Goal: Task Accomplishment & Management: Manage account settings

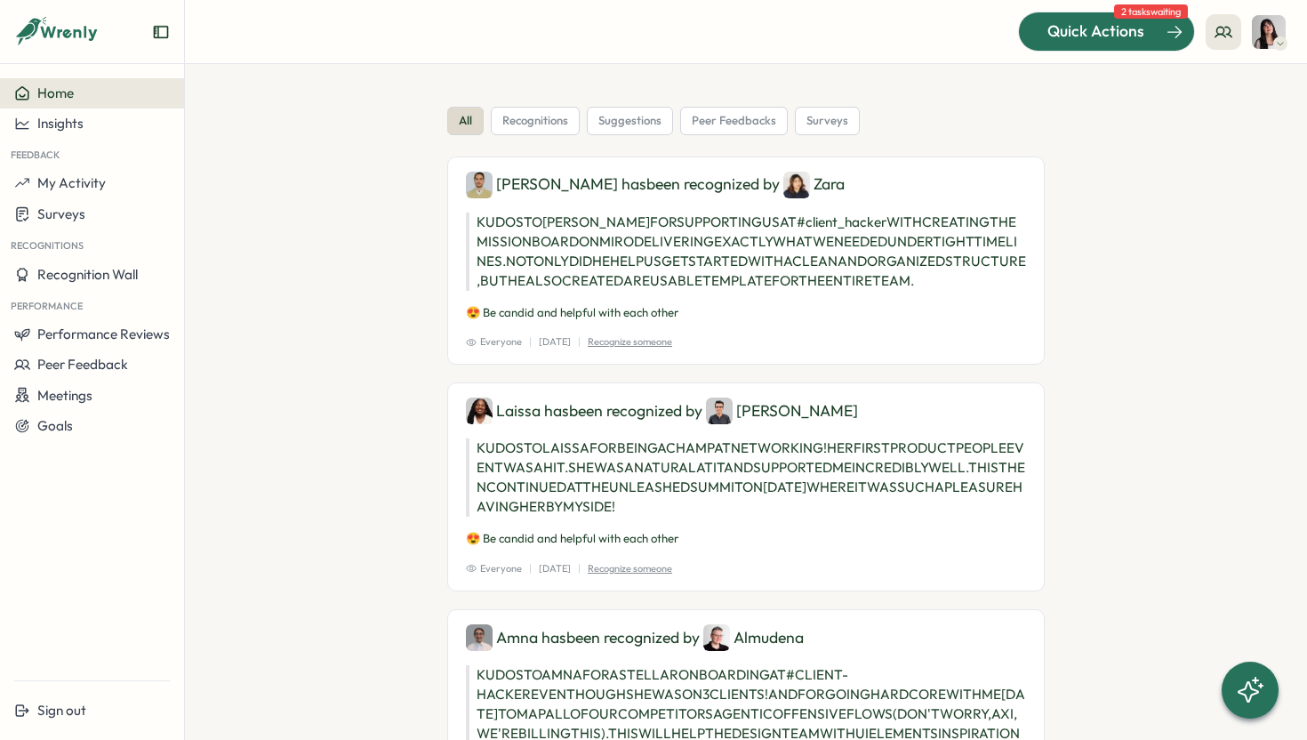
click at [1080, 40] on span "Quick Actions" at bounding box center [1095, 31] width 97 height 23
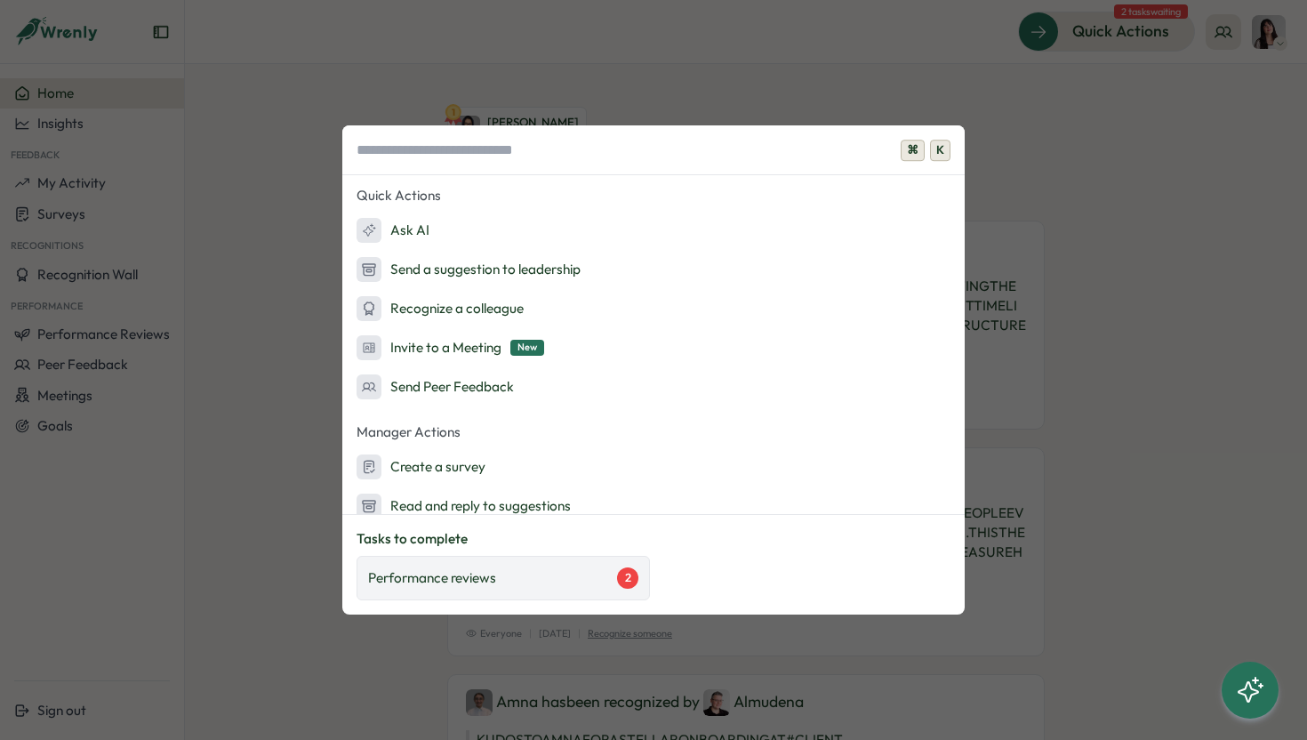
click at [485, 581] on p "Performance reviews" at bounding box center [432, 578] width 128 height 20
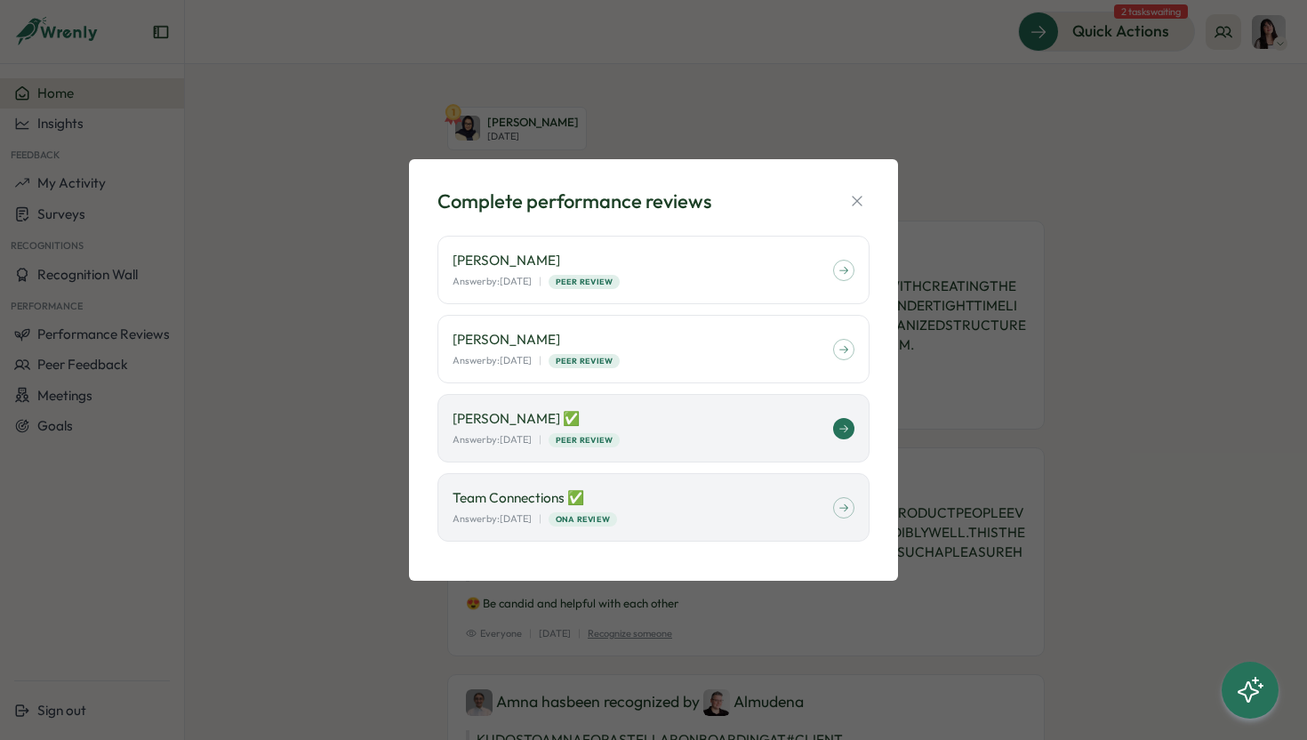
click at [652, 433] on div "Answer by: [DATE] | Peer Review" at bounding box center [643, 439] width 381 height 15
click at [1009, 208] on div "Complete performance reviews [PERSON_NAME] by: [DATE] | Peer Review [PERSON_NAM…" at bounding box center [653, 370] width 1307 height 740
click at [854, 202] on icon "button" at bounding box center [857, 201] width 18 height 18
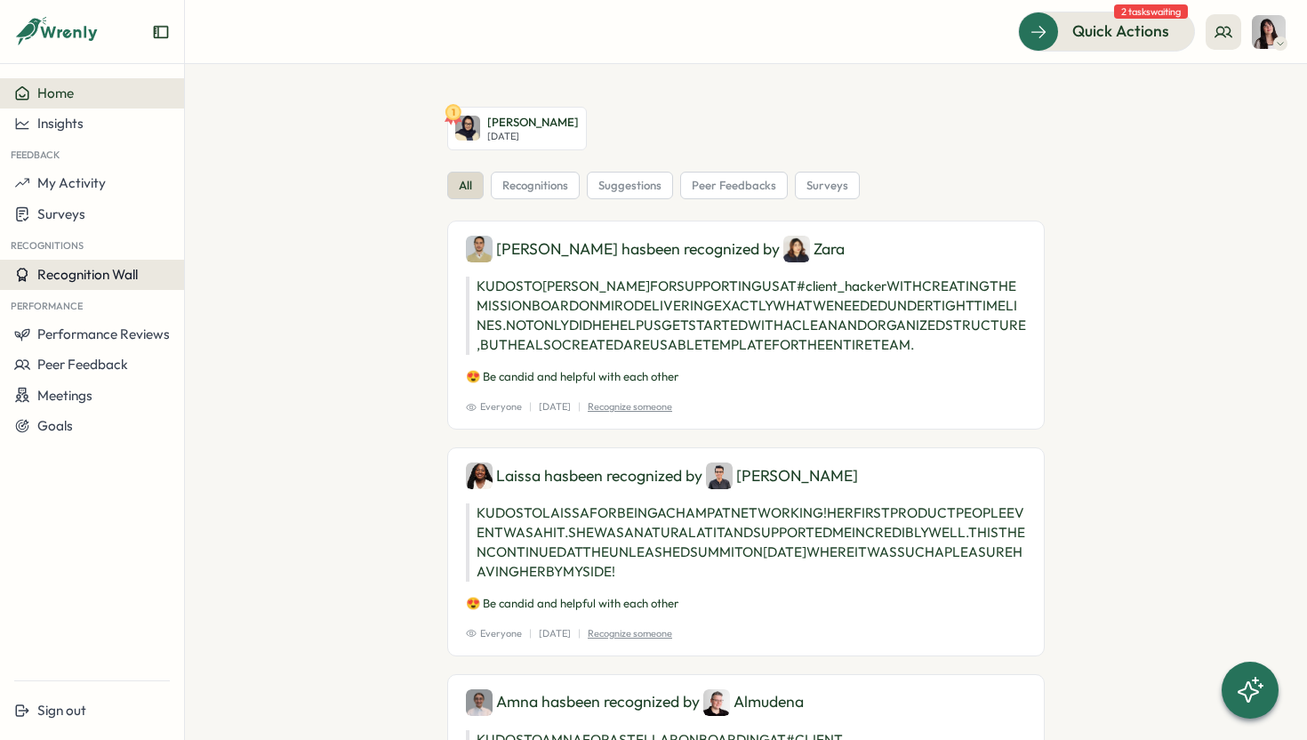
click at [65, 283] on button "Recognition Wall" at bounding box center [92, 275] width 184 height 30
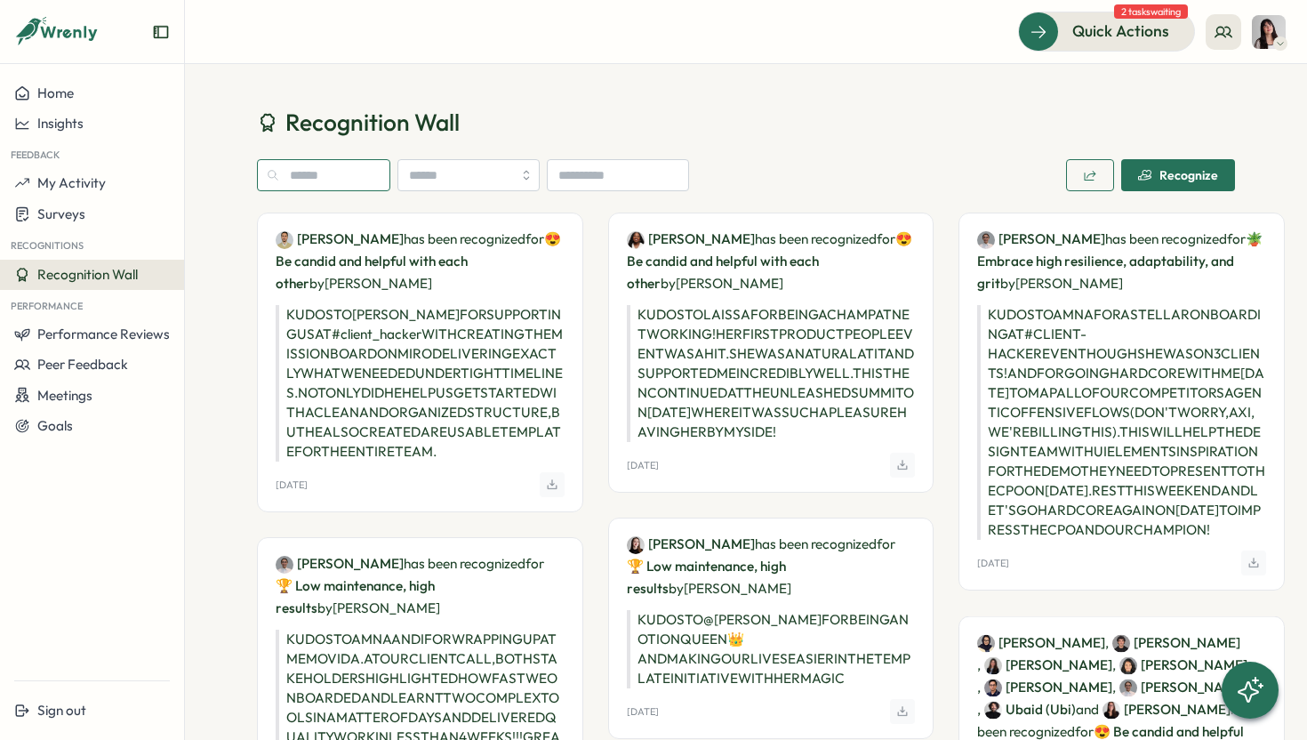
click at [324, 174] on input "text" at bounding box center [323, 175] width 133 height 32
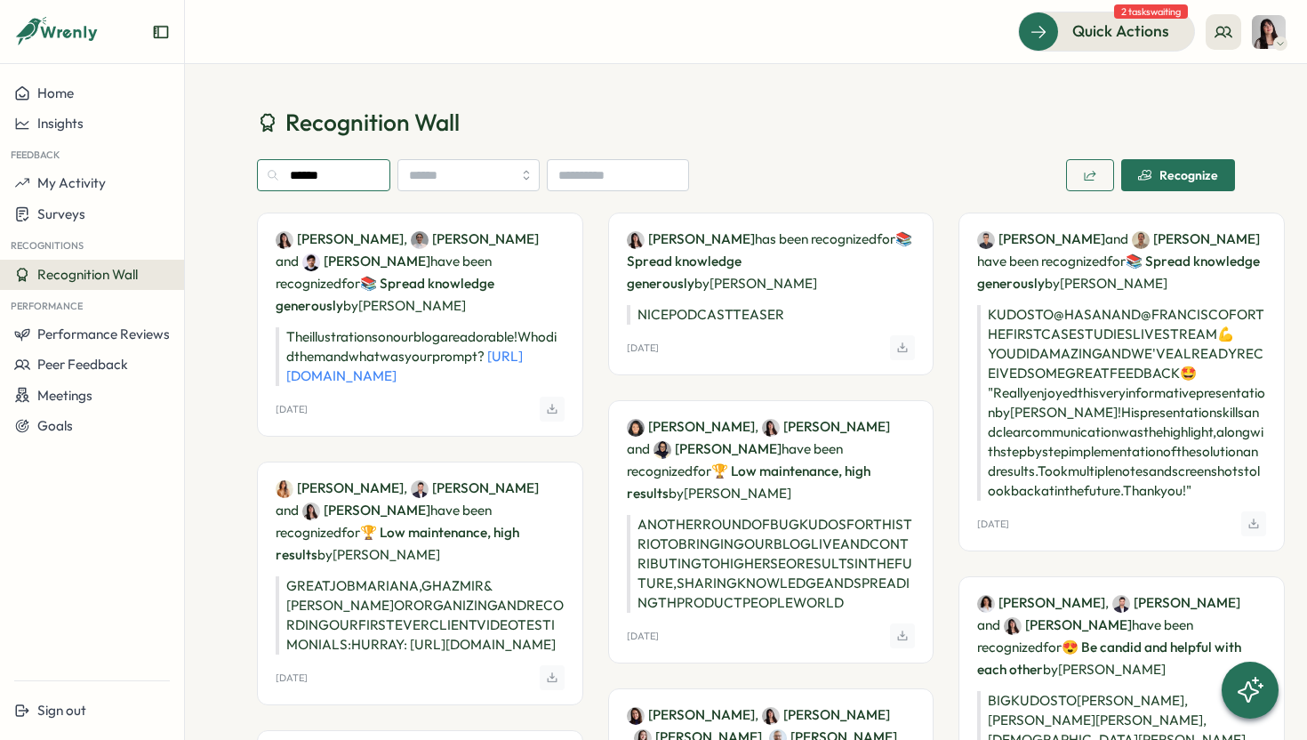
type input "******"
click at [761, 107] on h1 "Recognition Wall" at bounding box center [746, 122] width 978 height 31
click at [100, 339] on span "Performance Reviews" at bounding box center [103, 333] width 132 height 17
click at [213, 304] on div "Reviews" at bounding box center [213, 318] width 64 height 34
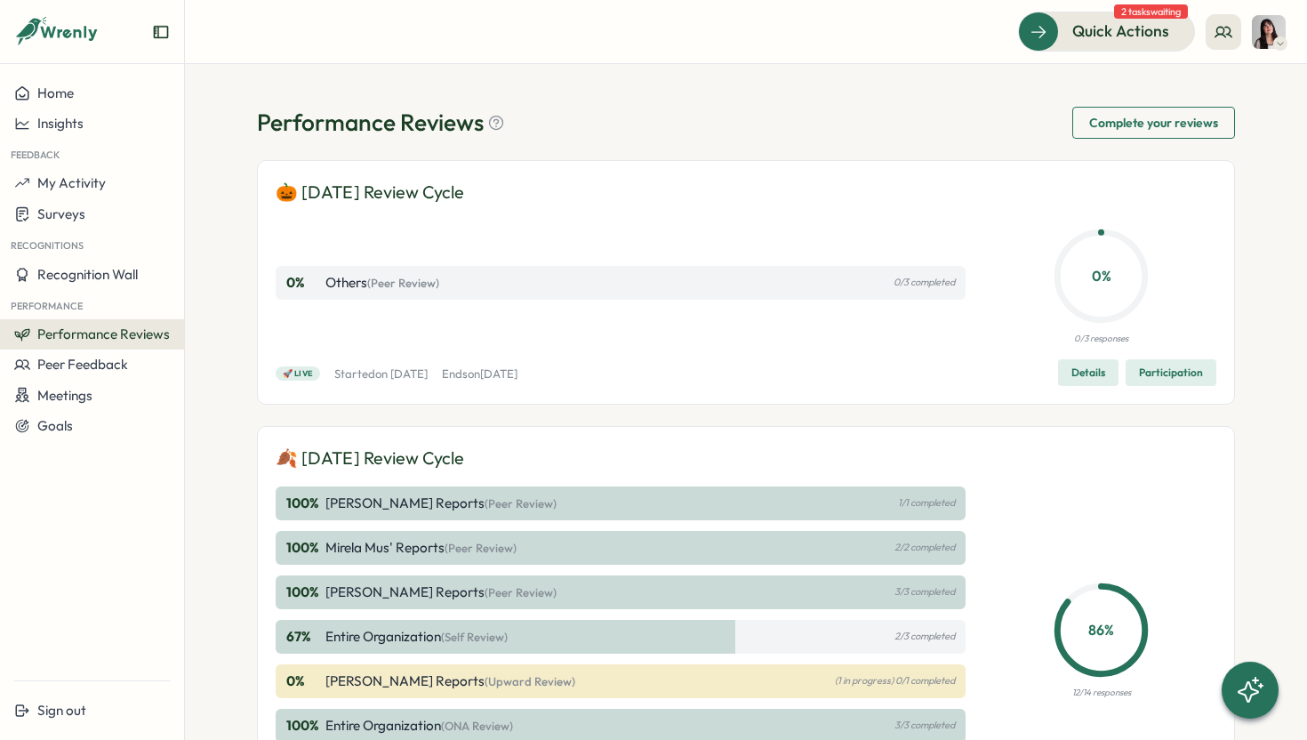
click at [1270, 39] on img at bounding box center [1269, 32] width 34 height 34
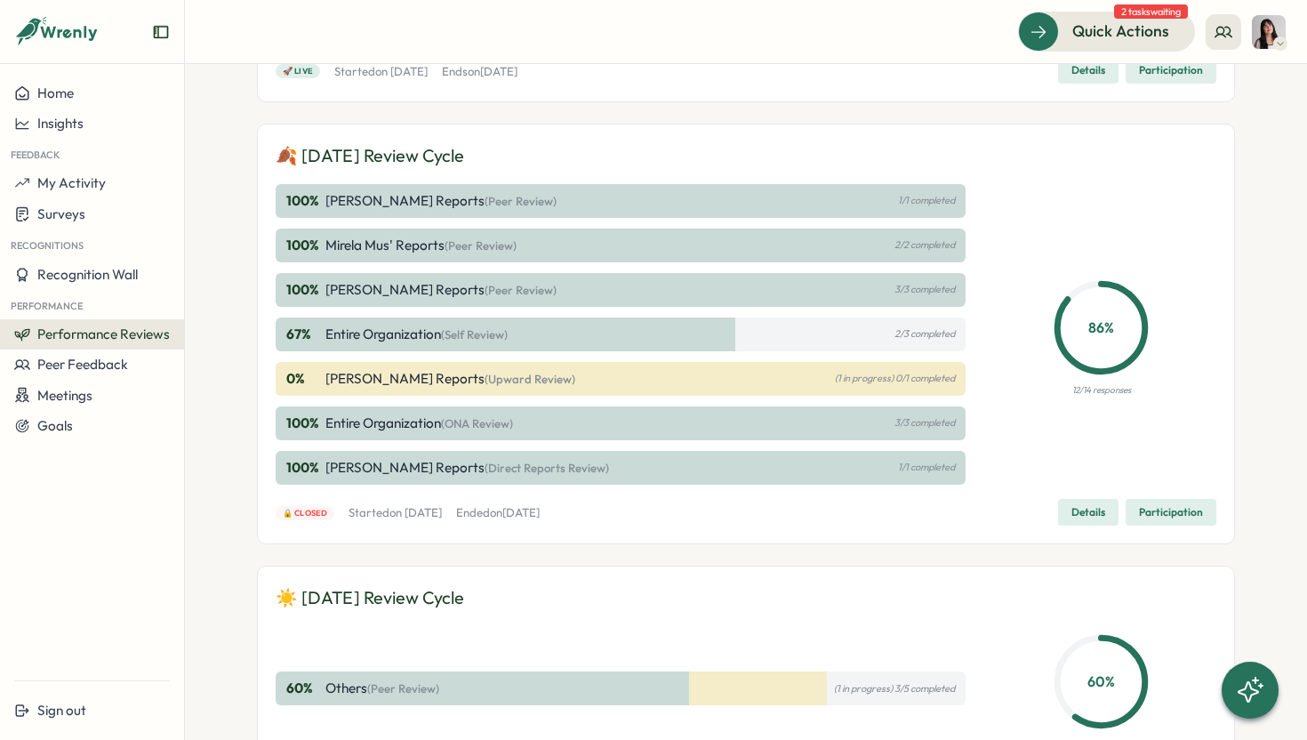
scroll to position [303, 0]
click at [938, 196] on p "1/1 completed" at bounding box center [926, 200] width 57 height 12
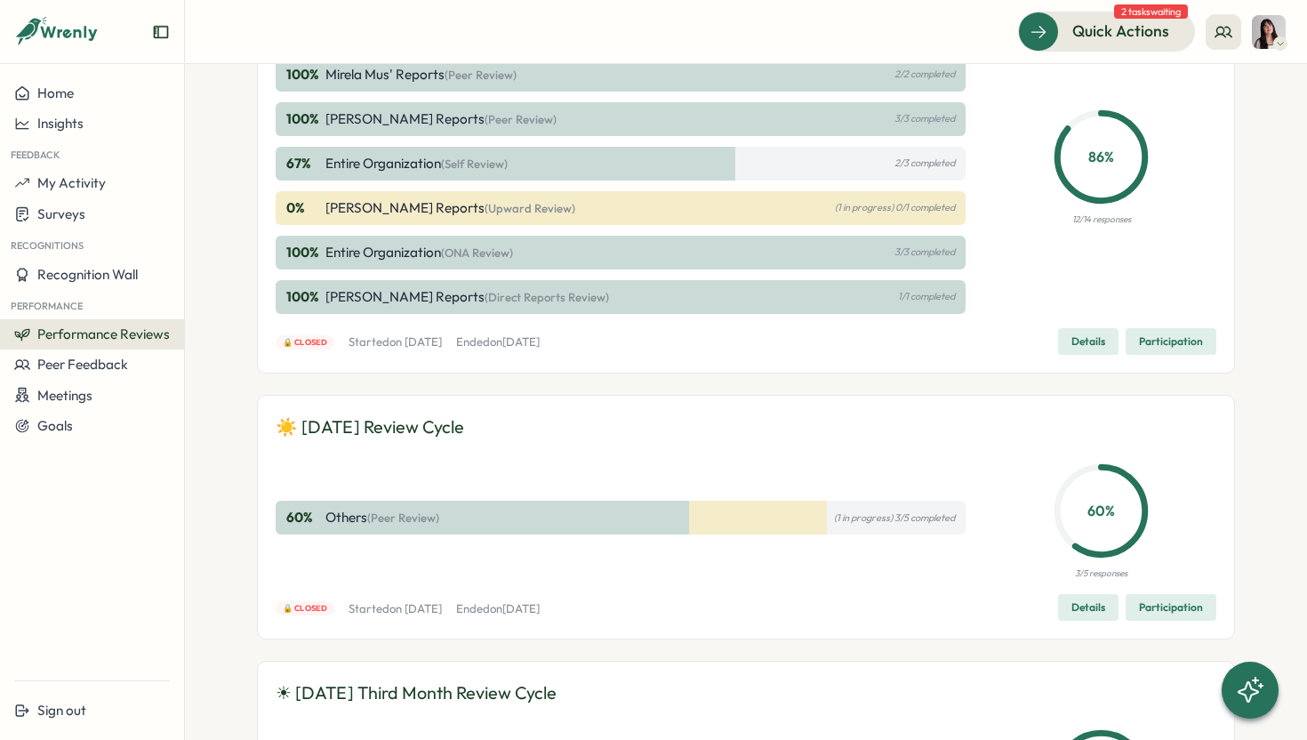
scroll to position [502, 0]
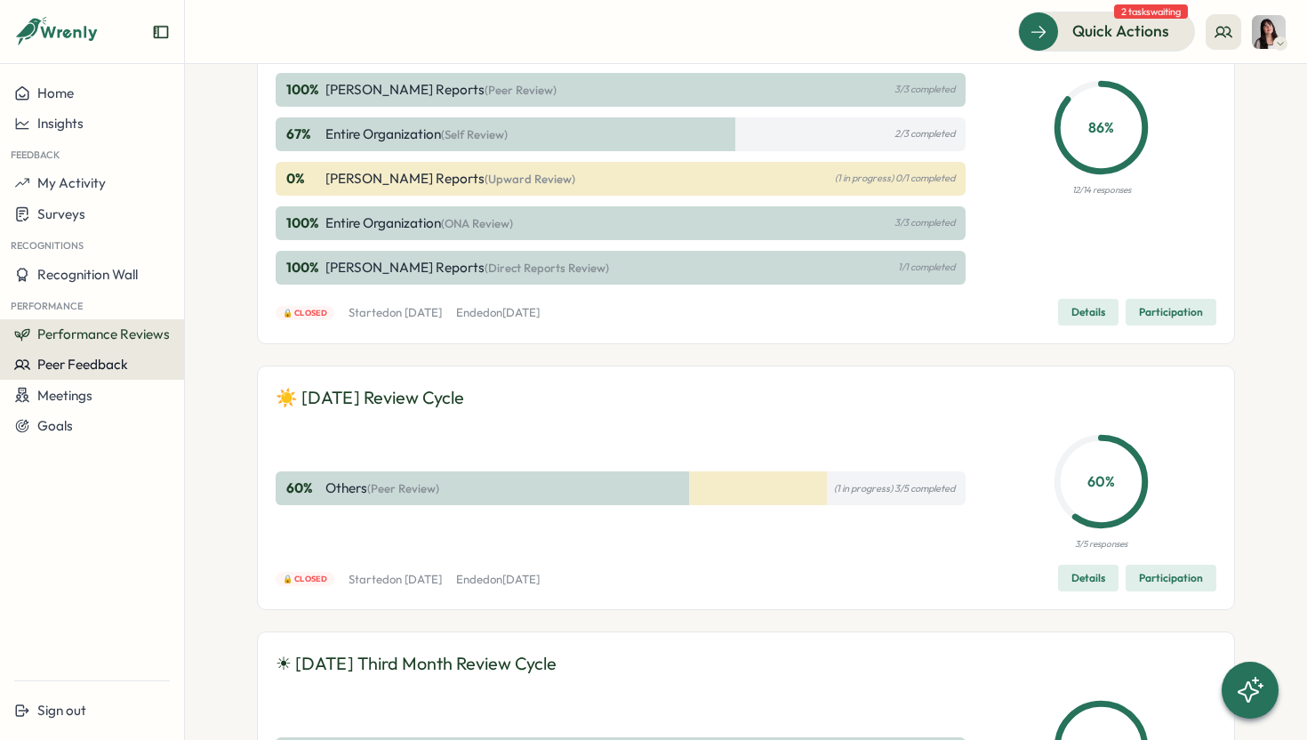
click at [94, 360] on span "Peer Feedback" at bounding box center [82, 364] width 91 height 17
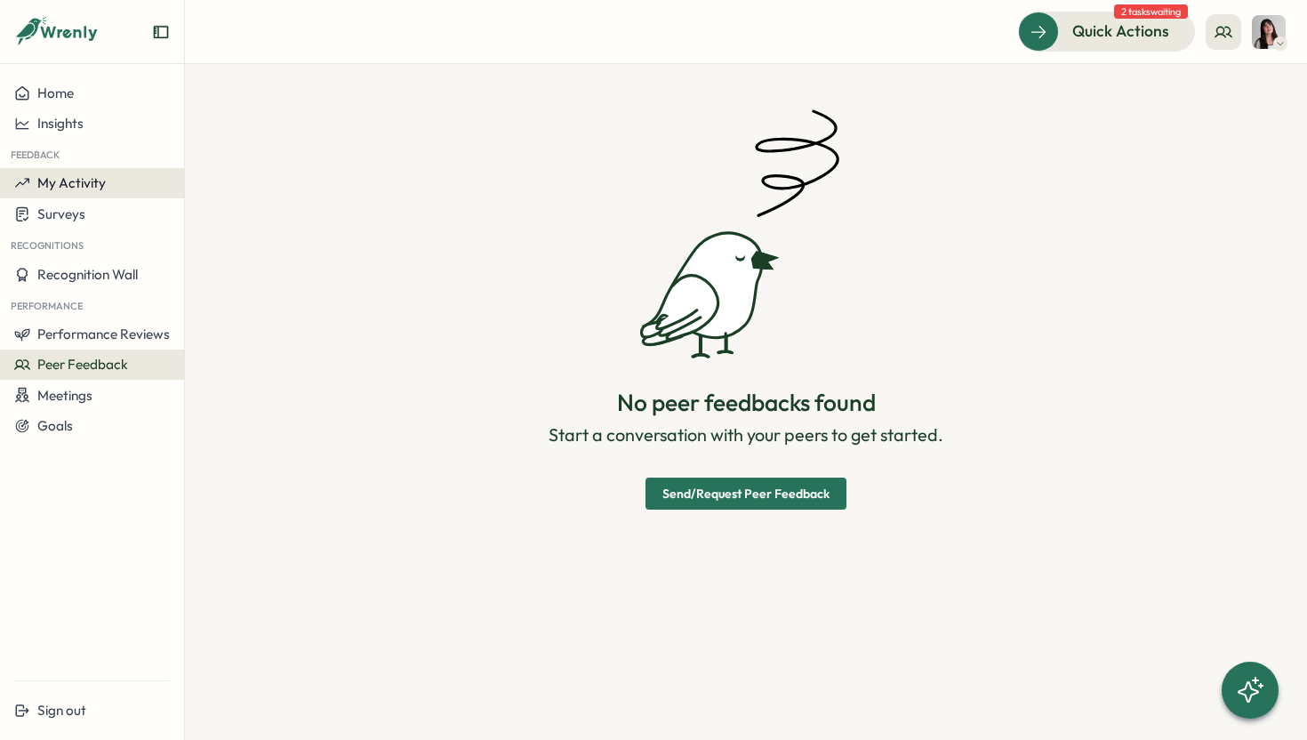
click at [87, 175] on span "My Activity" at bounding box center [71, 182] width 68 height 17
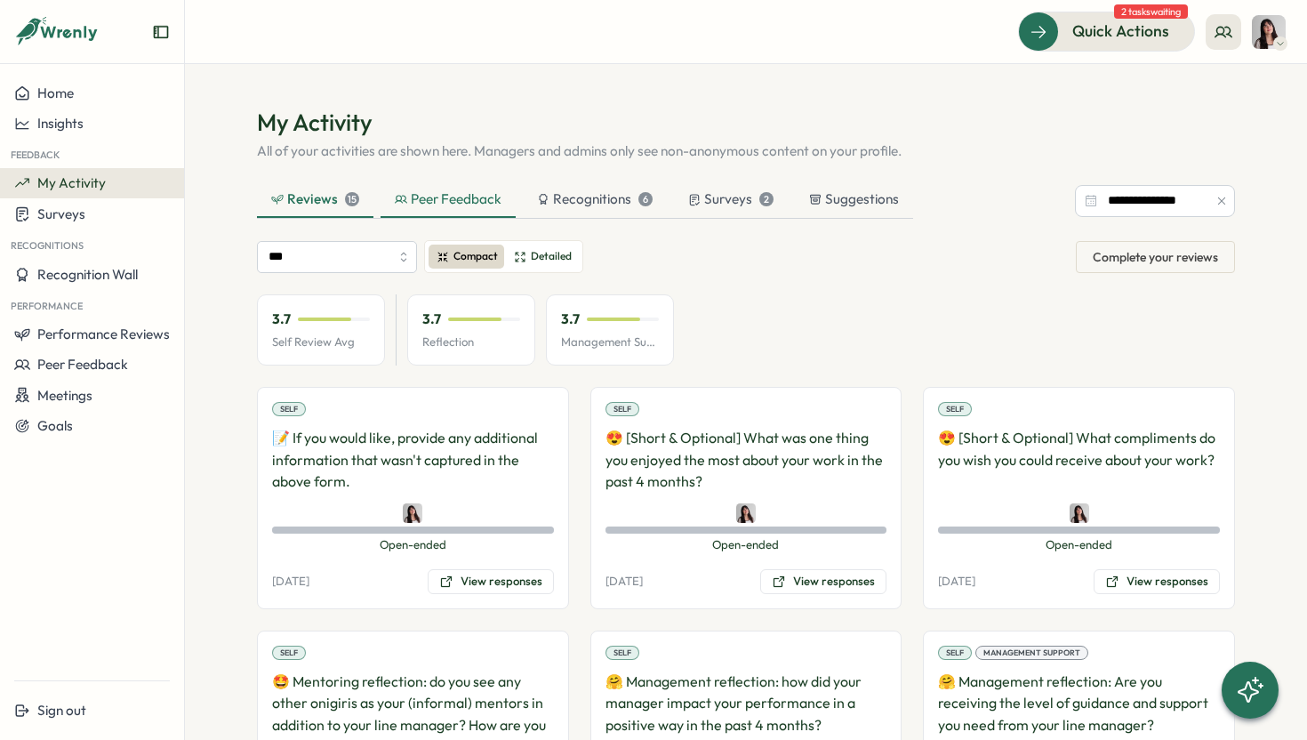
click at [445, 200] on div "Peer Feedback" at bounding box center [448, 199] width 107 height 20
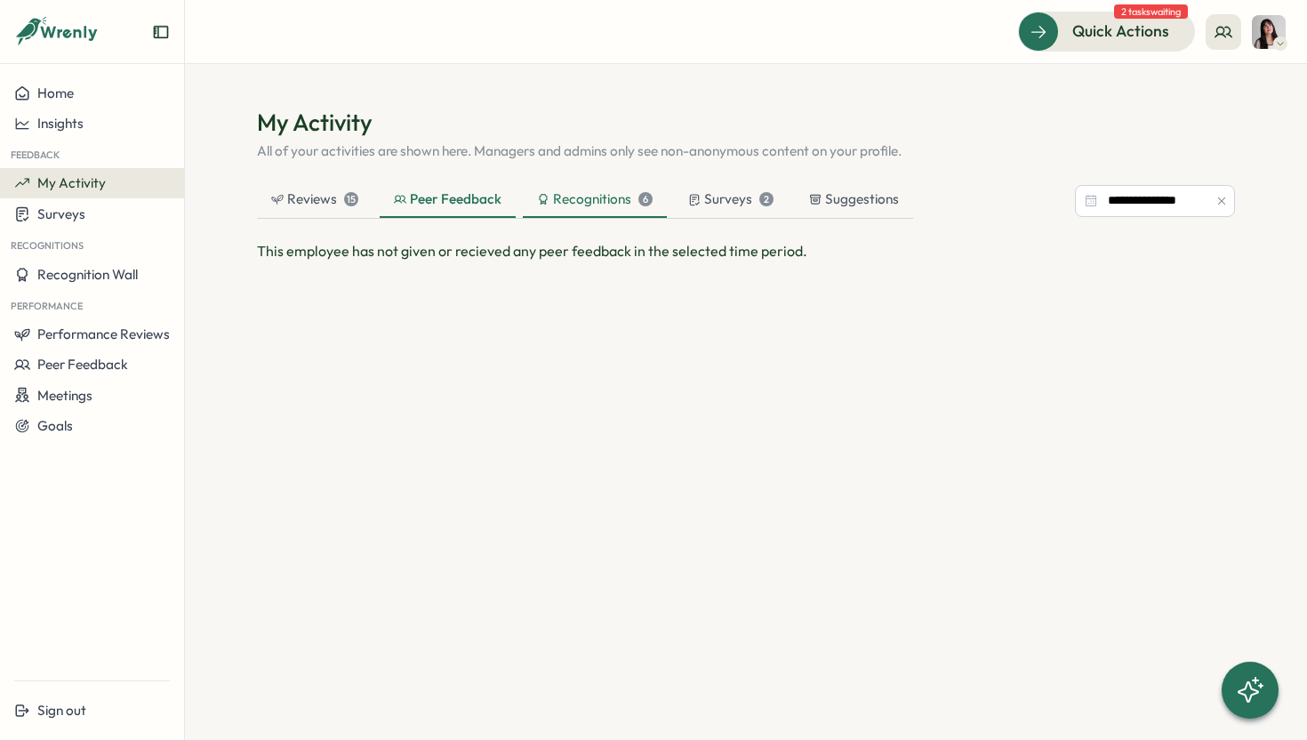
click at [584, 203] on div "Recognitions 6" at bounding box center [595, 199] width 116 height 20
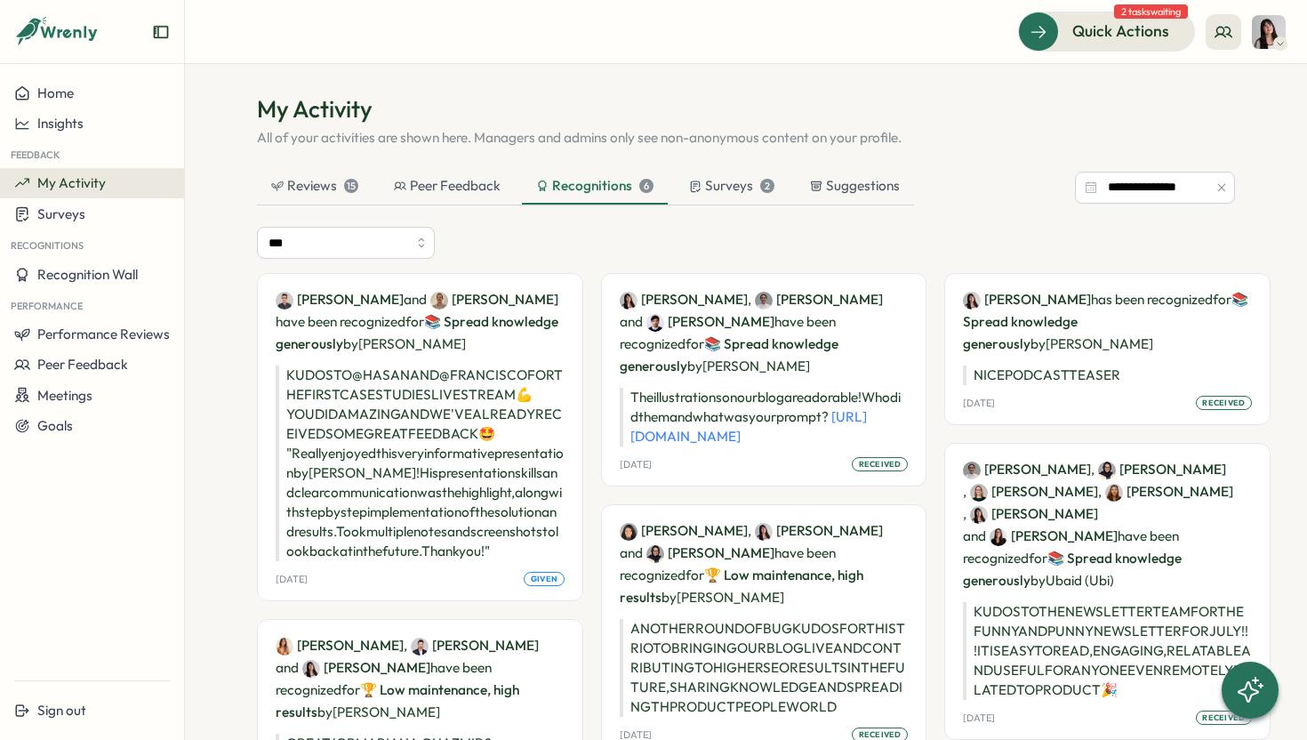
scroll to position [20, 0]
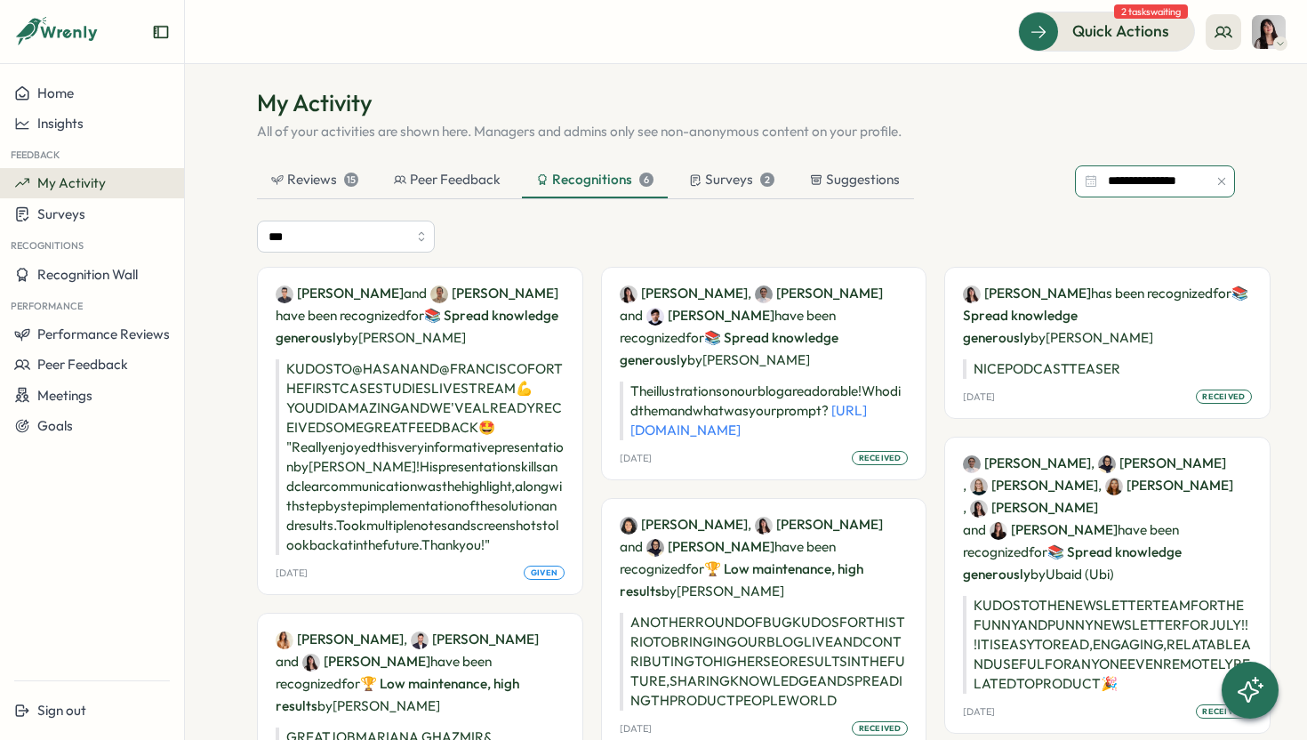
click at [1117, 184] on input "**********" at bounding box center [1155, 181] width 160 height 32
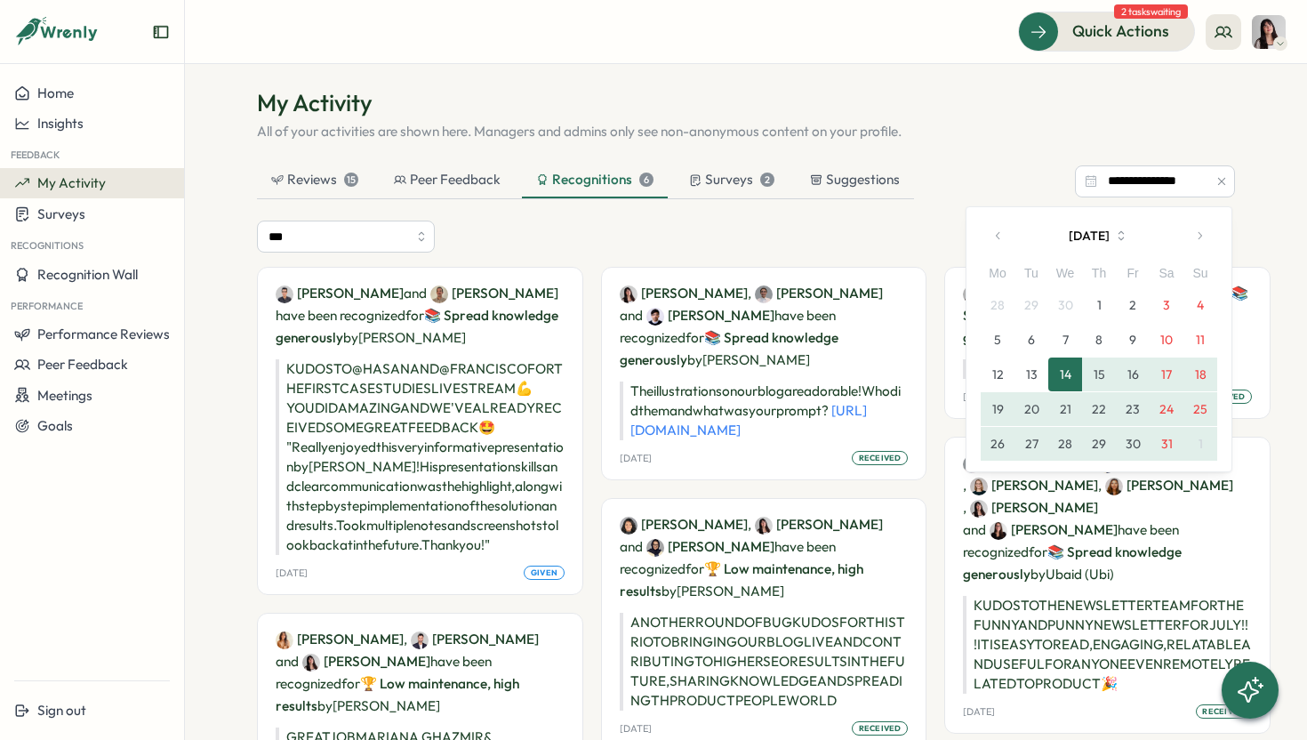
click at [996, 236] on icon "button" at bounding box center [998, 234] width 4 height 7
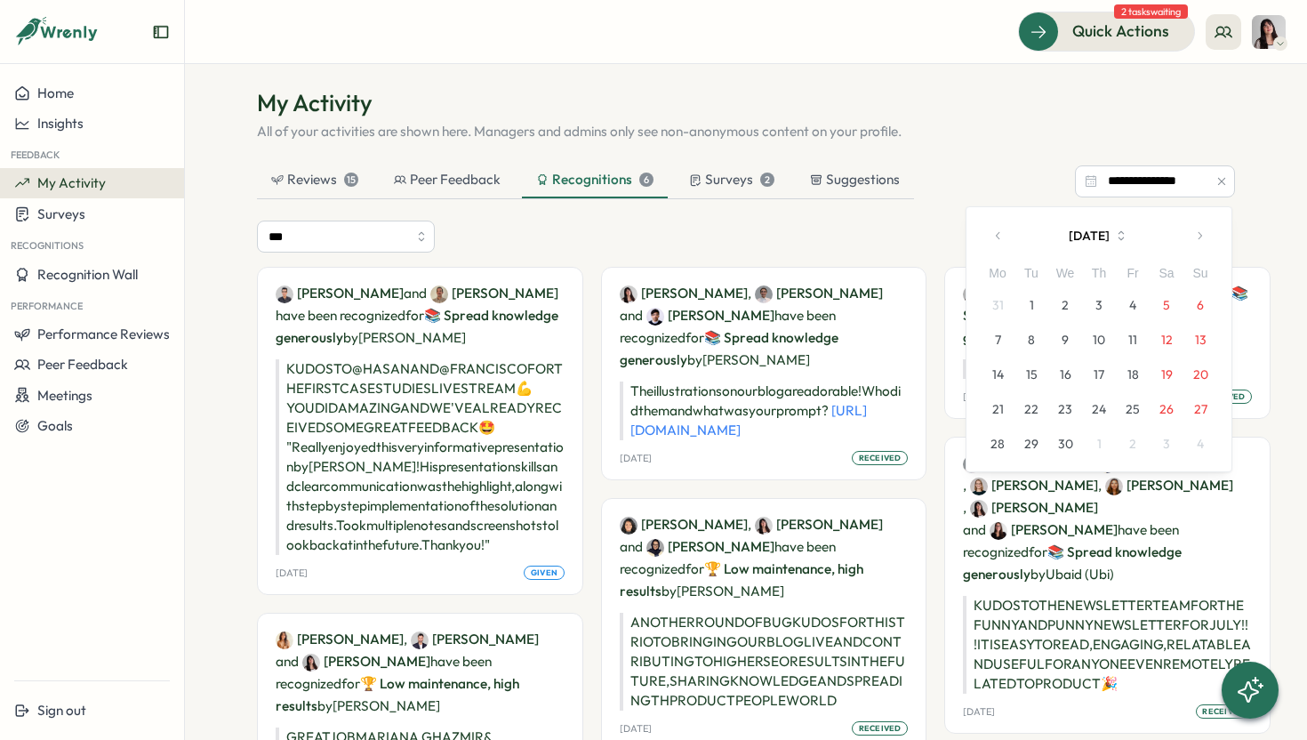
click at [994, 236] on icon "button" at bounding box center [998, 235] width 12 height 12
click at [1063, 296] on button "1" at bounding box center [1065, 305] width 34 height 34
click at [1199, 235] on icon "button" at bounding box center [1199, 235] width 12 height 12
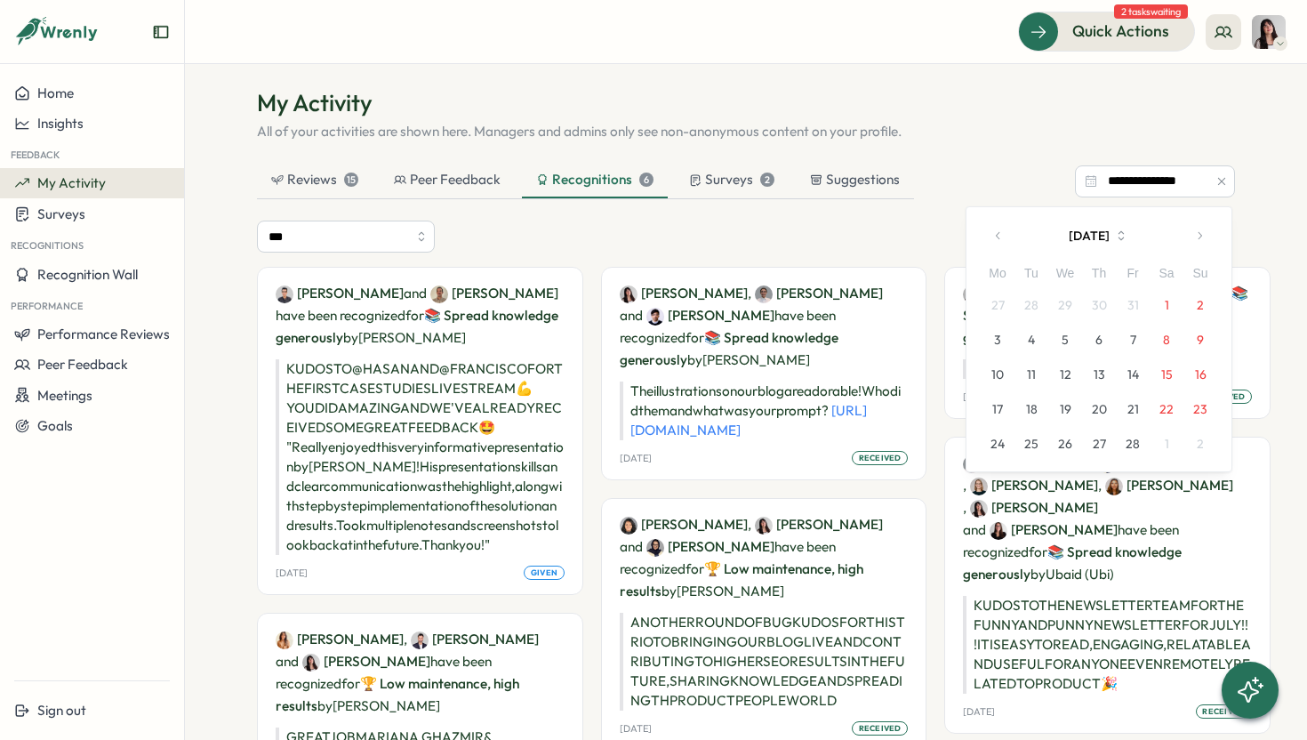
click at [1199, 235] on icon "button" at bounding box center [1199, 235] width 12 height 12
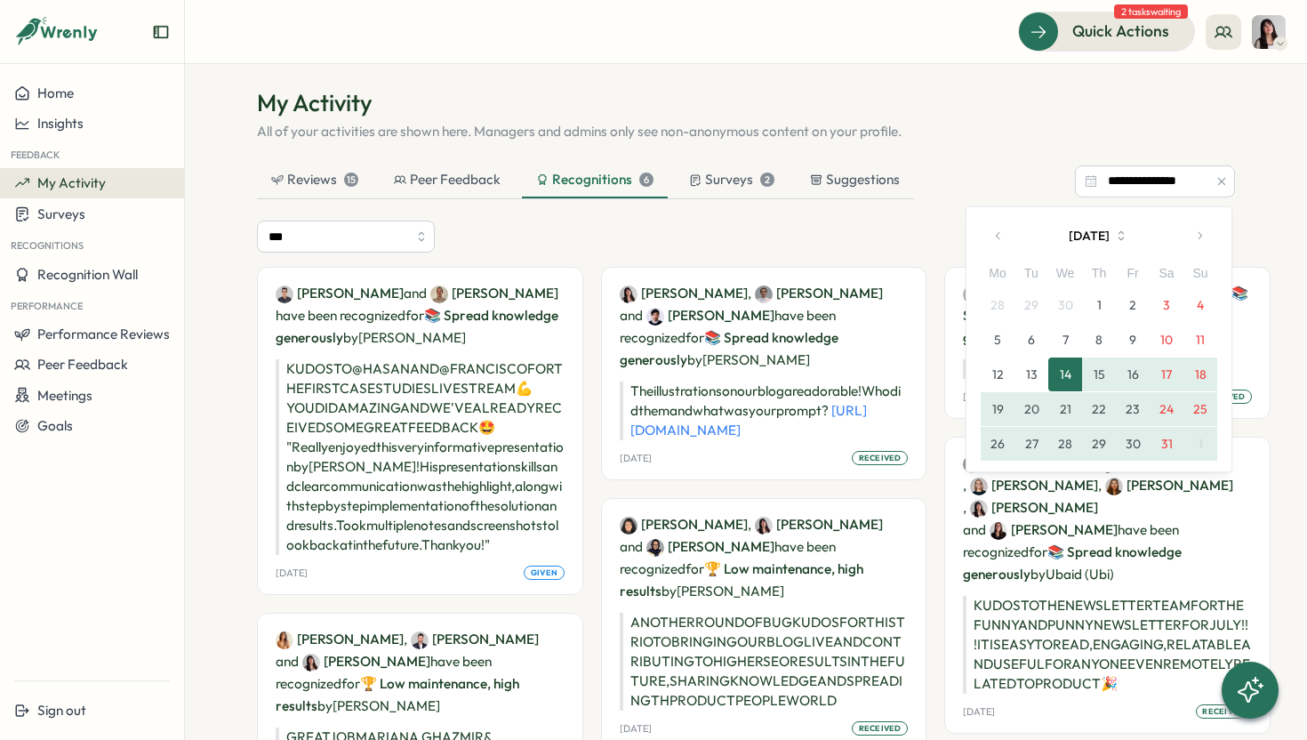
click at [1199, 235] on icon "button" at bounding box center [1199, 235] width 12 height 12
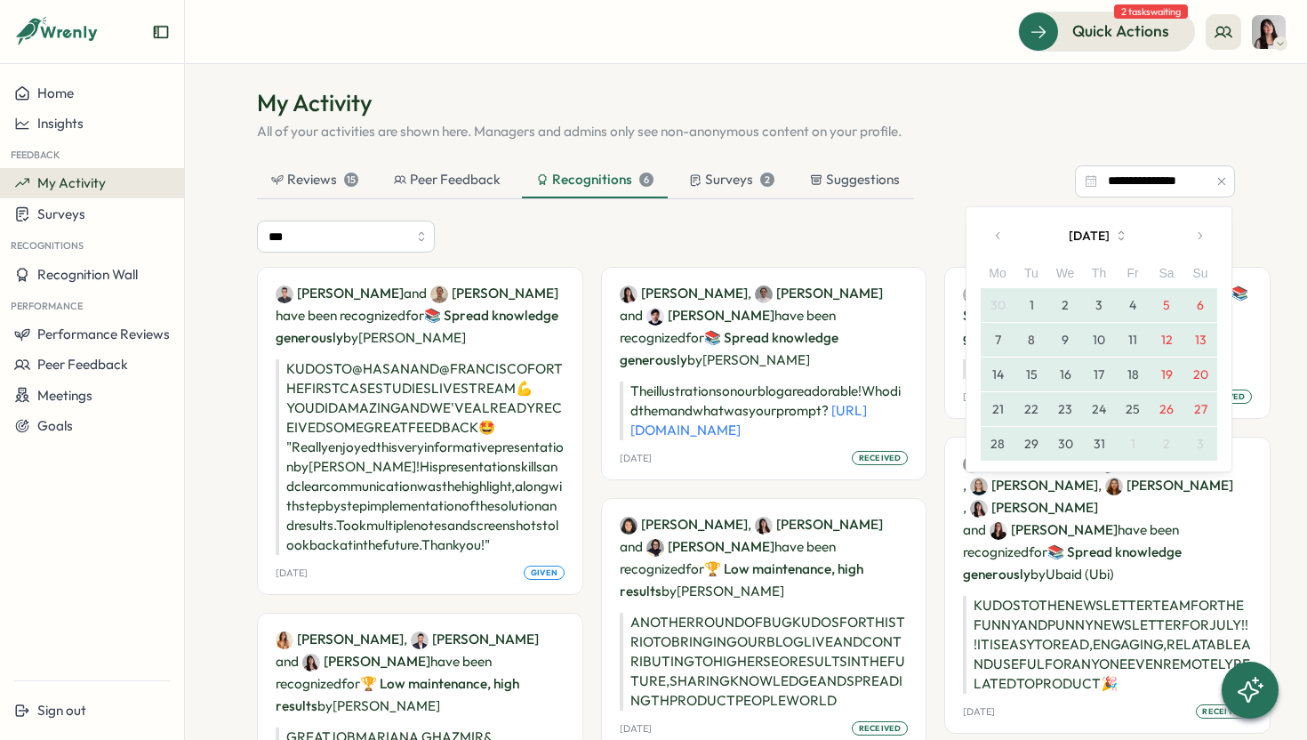
click at [1196, 236] on icon "button" at bounding box center [1199, 235] width 12 height 12
click at [1196, 237] on icon "button" at bounding box center [1199, 235] width 12 height 12
click at [1196, 236] on icon "button" at bounding box center [1199, 235] width 12 height 12
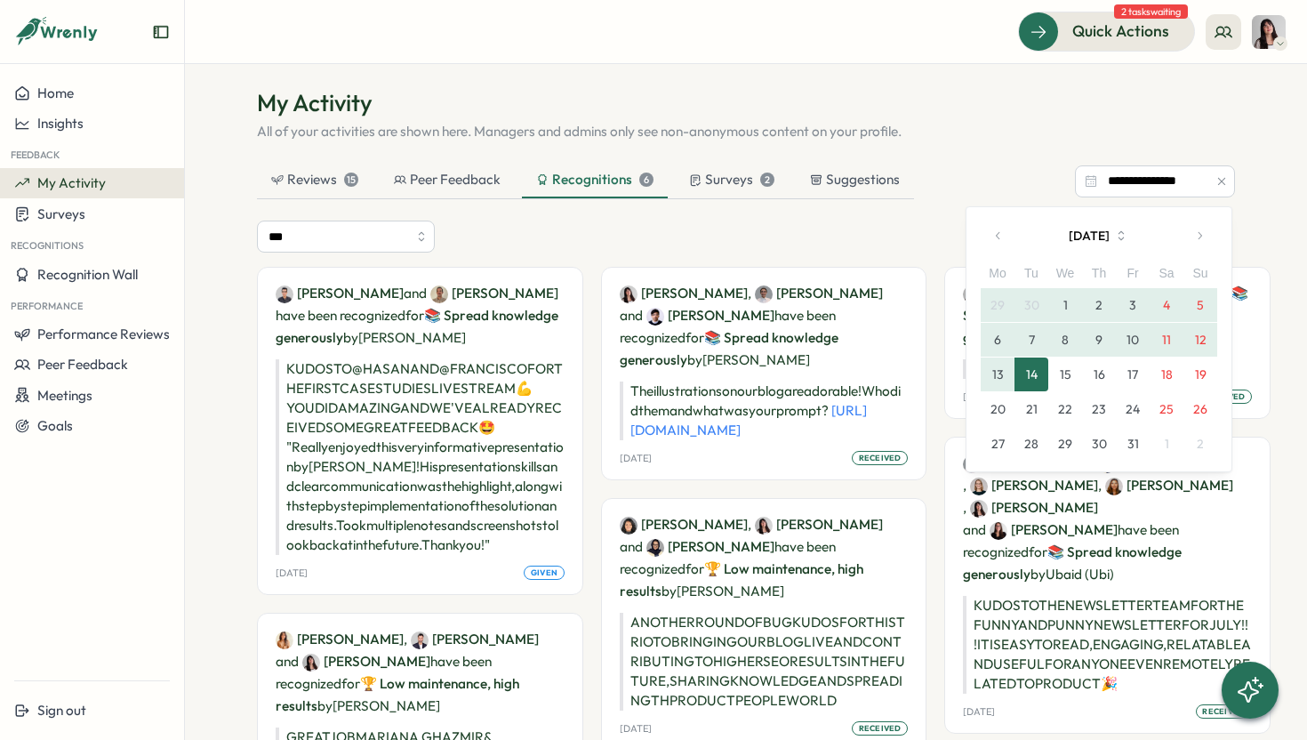
click at [1038, 371] on button "14" at bounding box center [1032, 374] width 34 height 34
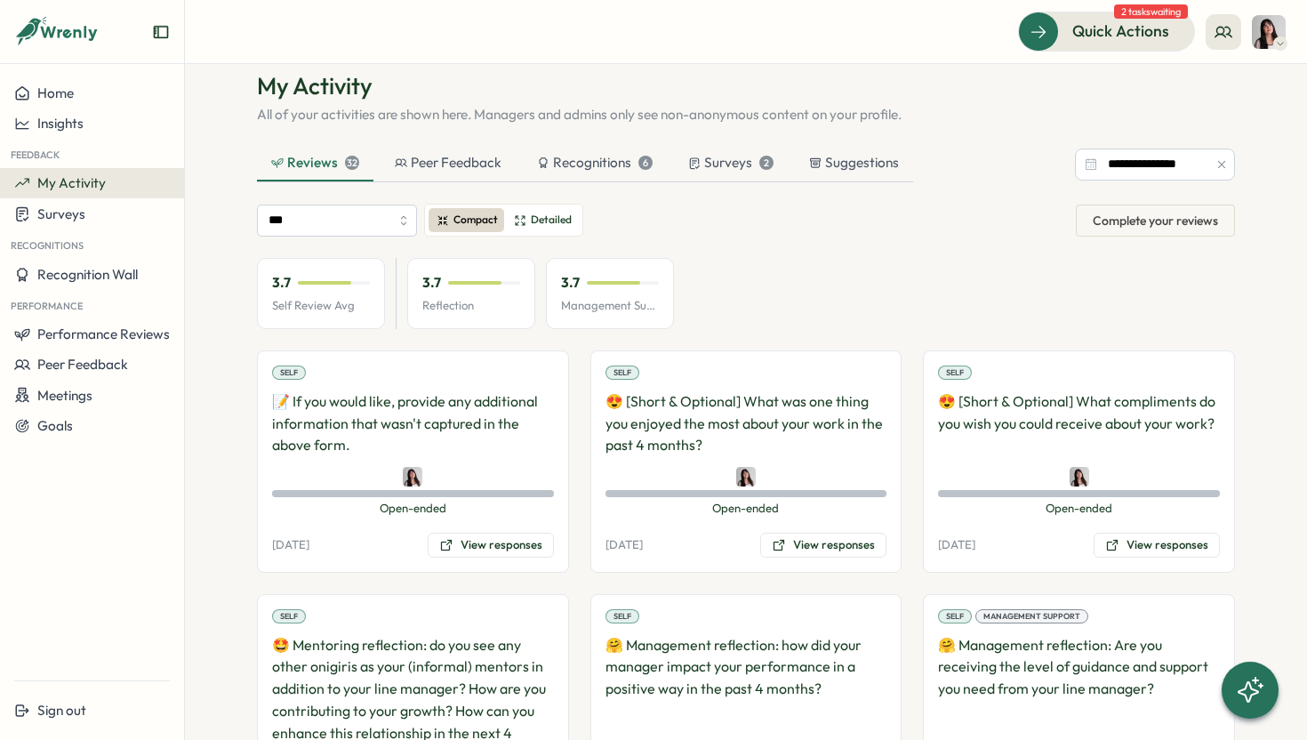
scroll to position [44, 0]
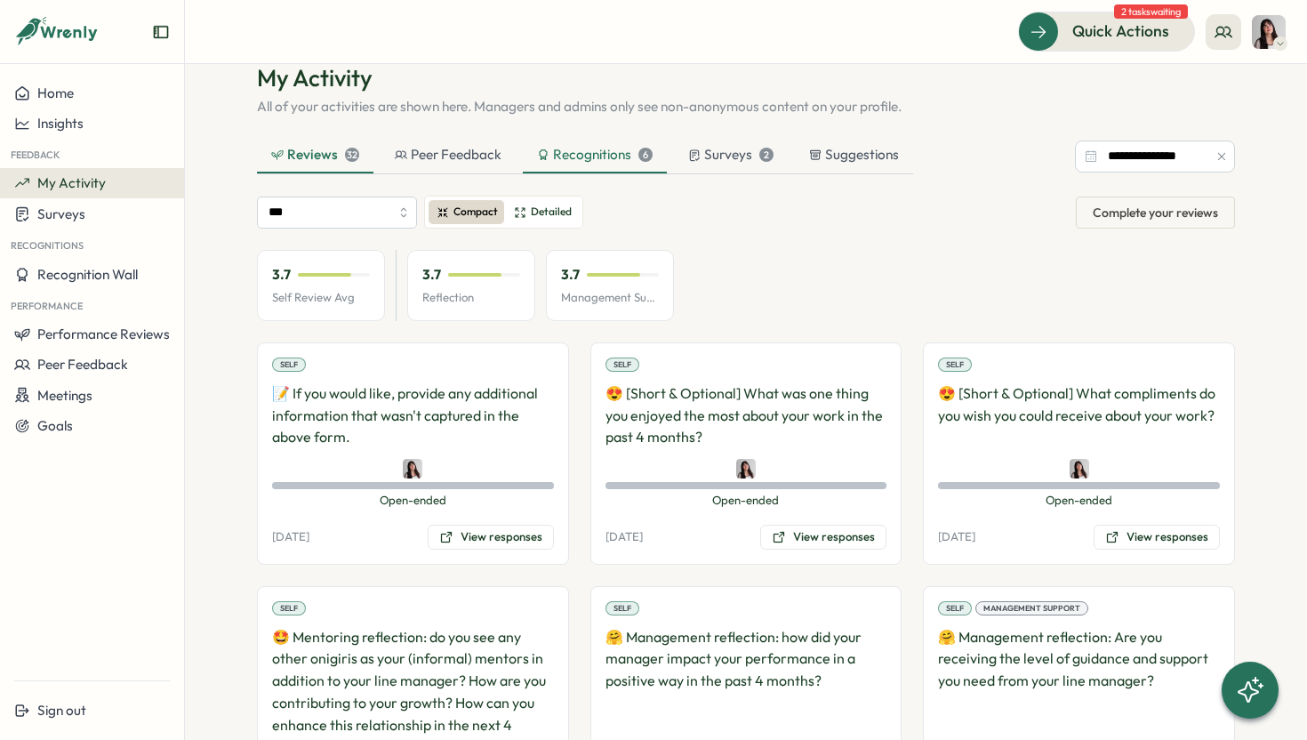
click at [594, 159] on div "Recognitions 6" at bounding box center [595, 155] width 116 height 20
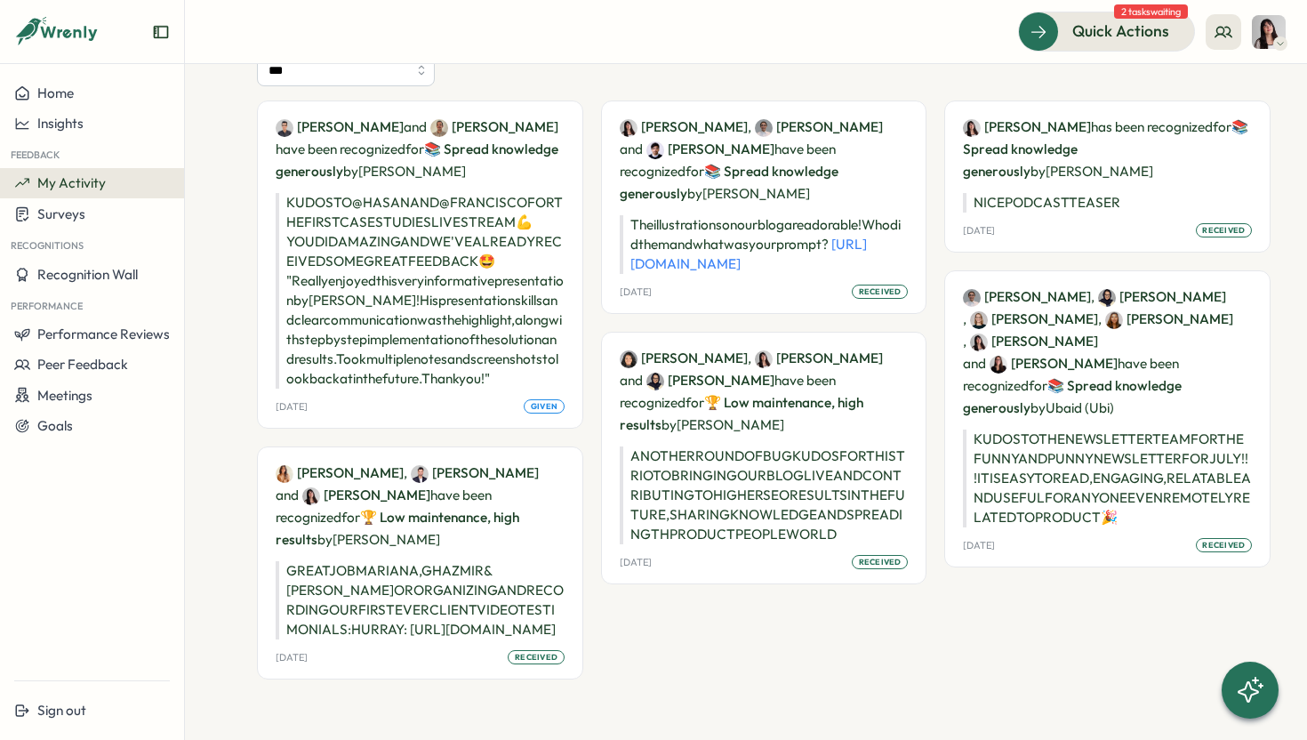
scroll to position [0, 0]
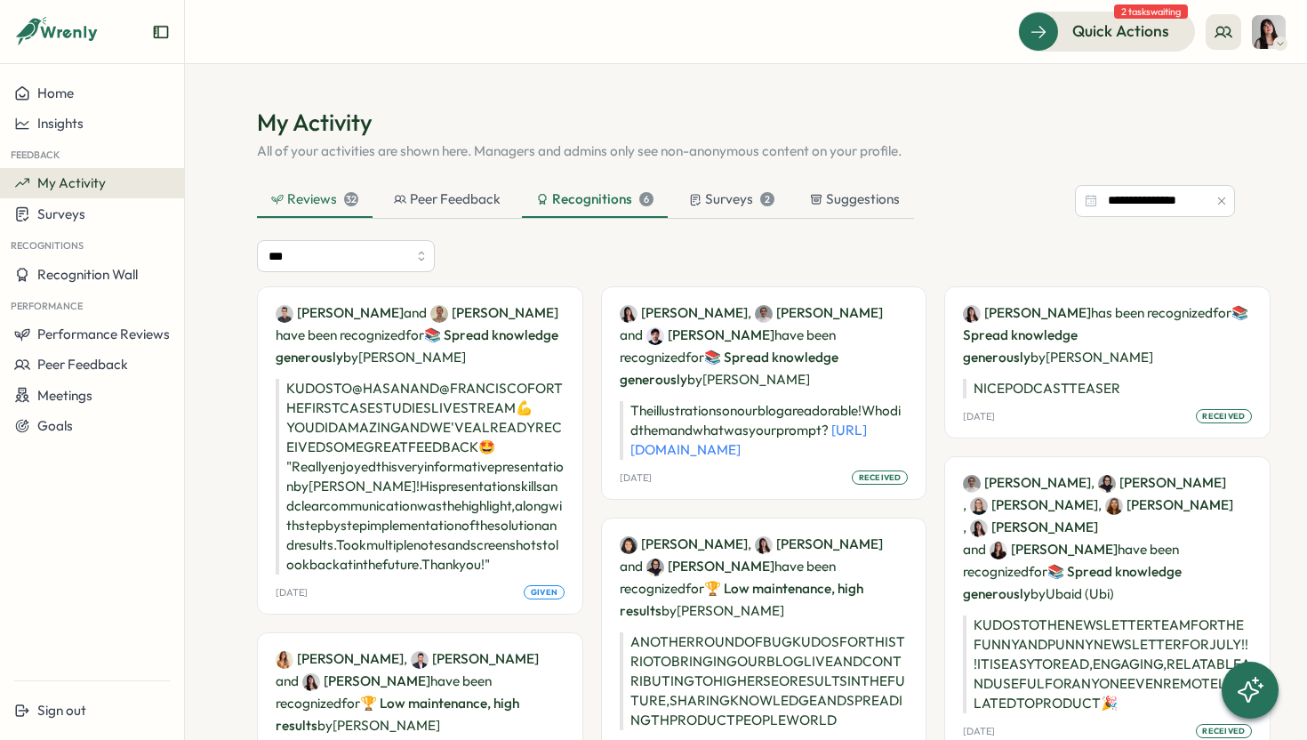
click at [293, 204] on div "Reviews 32" at bounding box center [314, 199] width 87 height 20
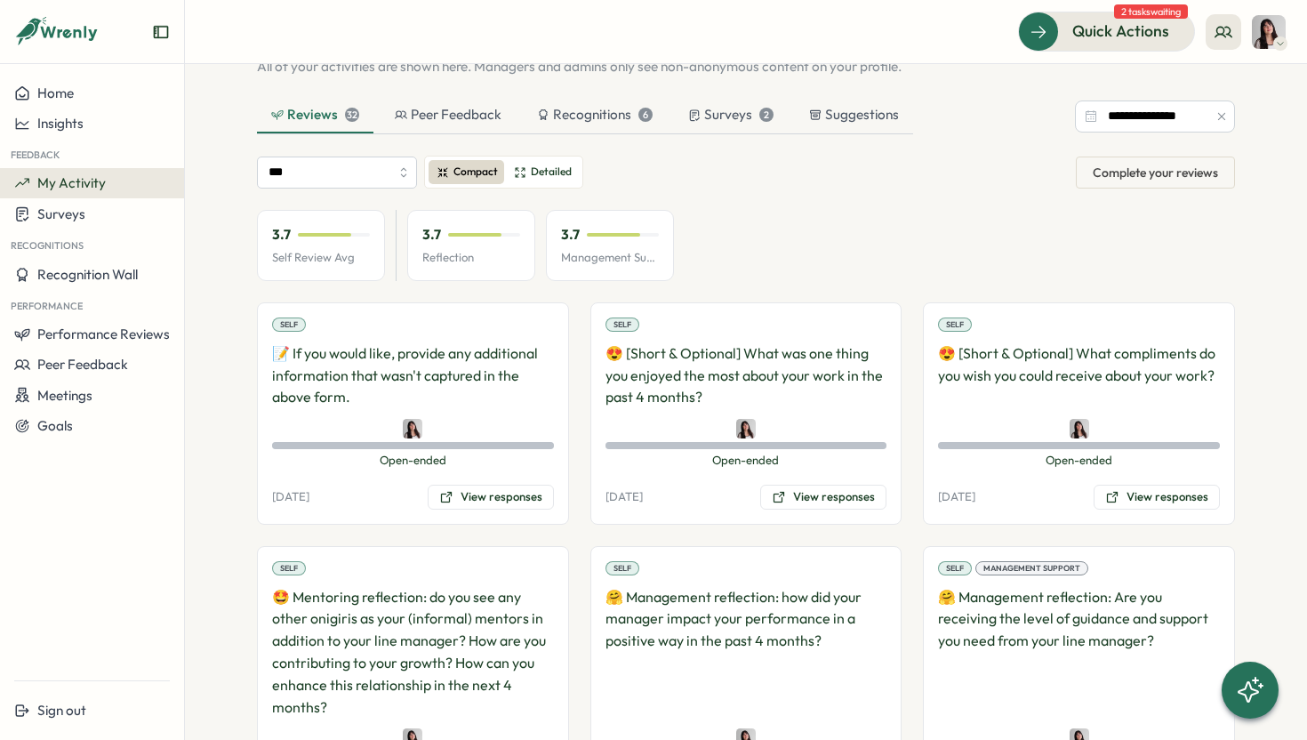
scroll to position [89, 0]
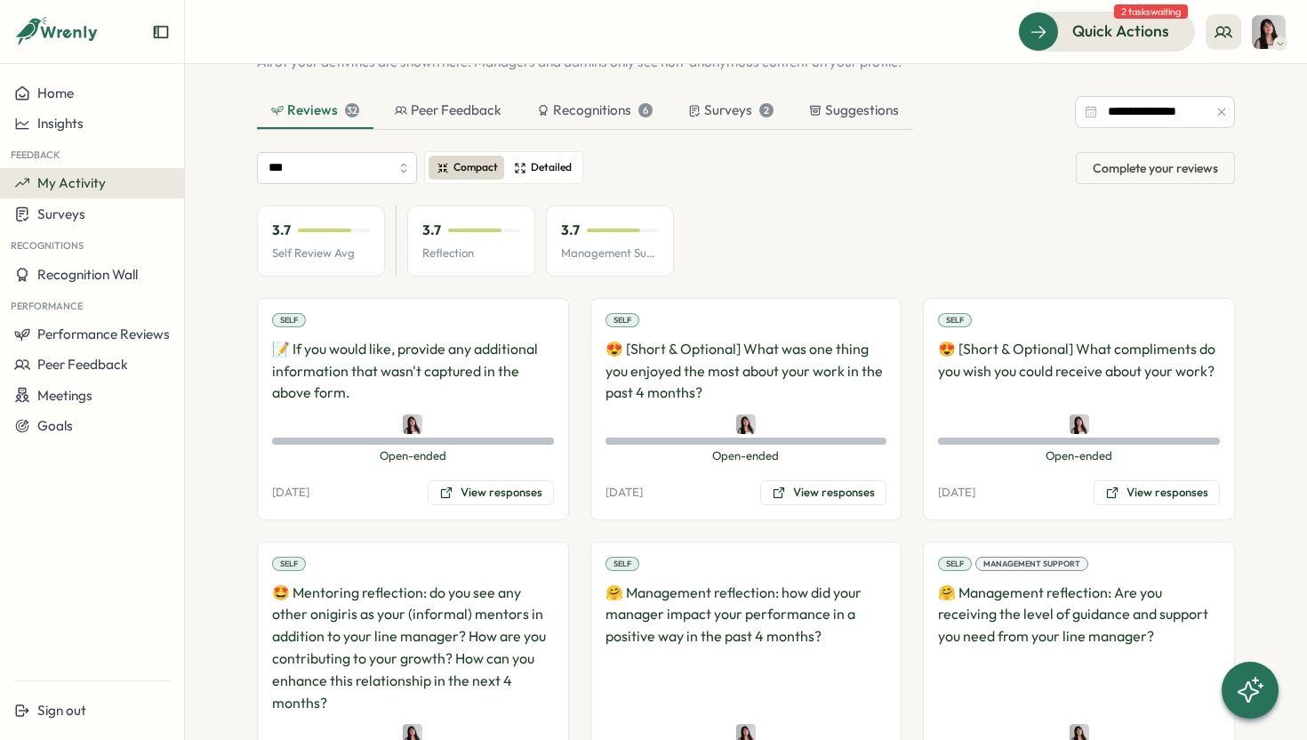
click at [541, 164] on span "Detailed" at bounding box center [551, 167] width 41 height 17
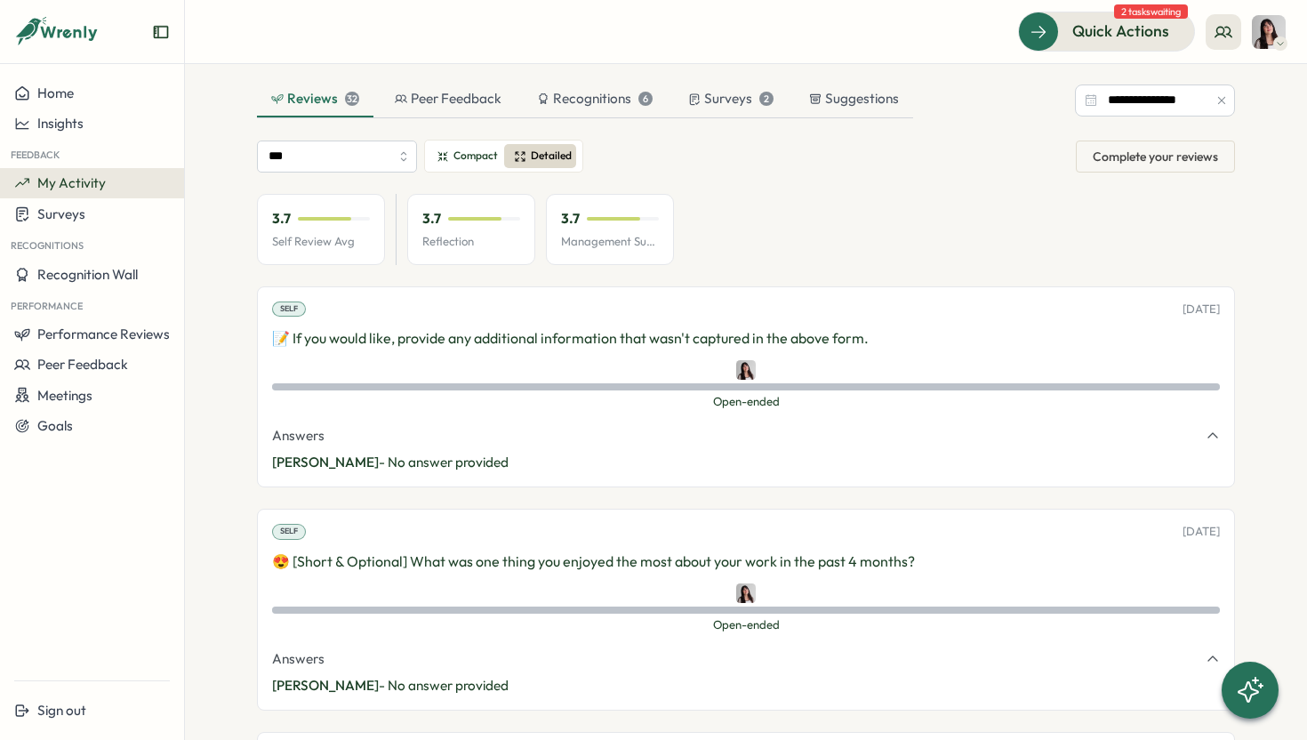
scroll to position [0, 0]
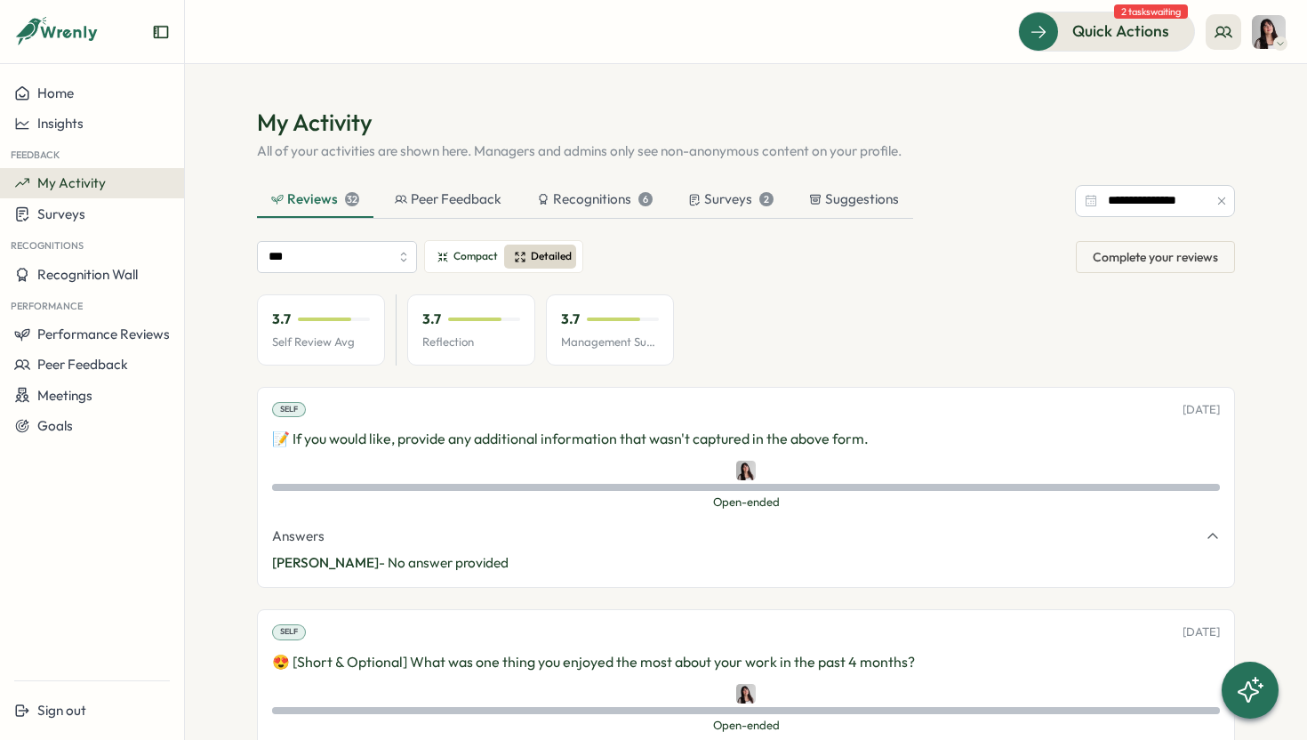
click at [93, 184] on span "My Activity" at bounding box center [71, 182] width 68 height 17
